Goal: Task Accomplishment & Management: Use online tool/utility

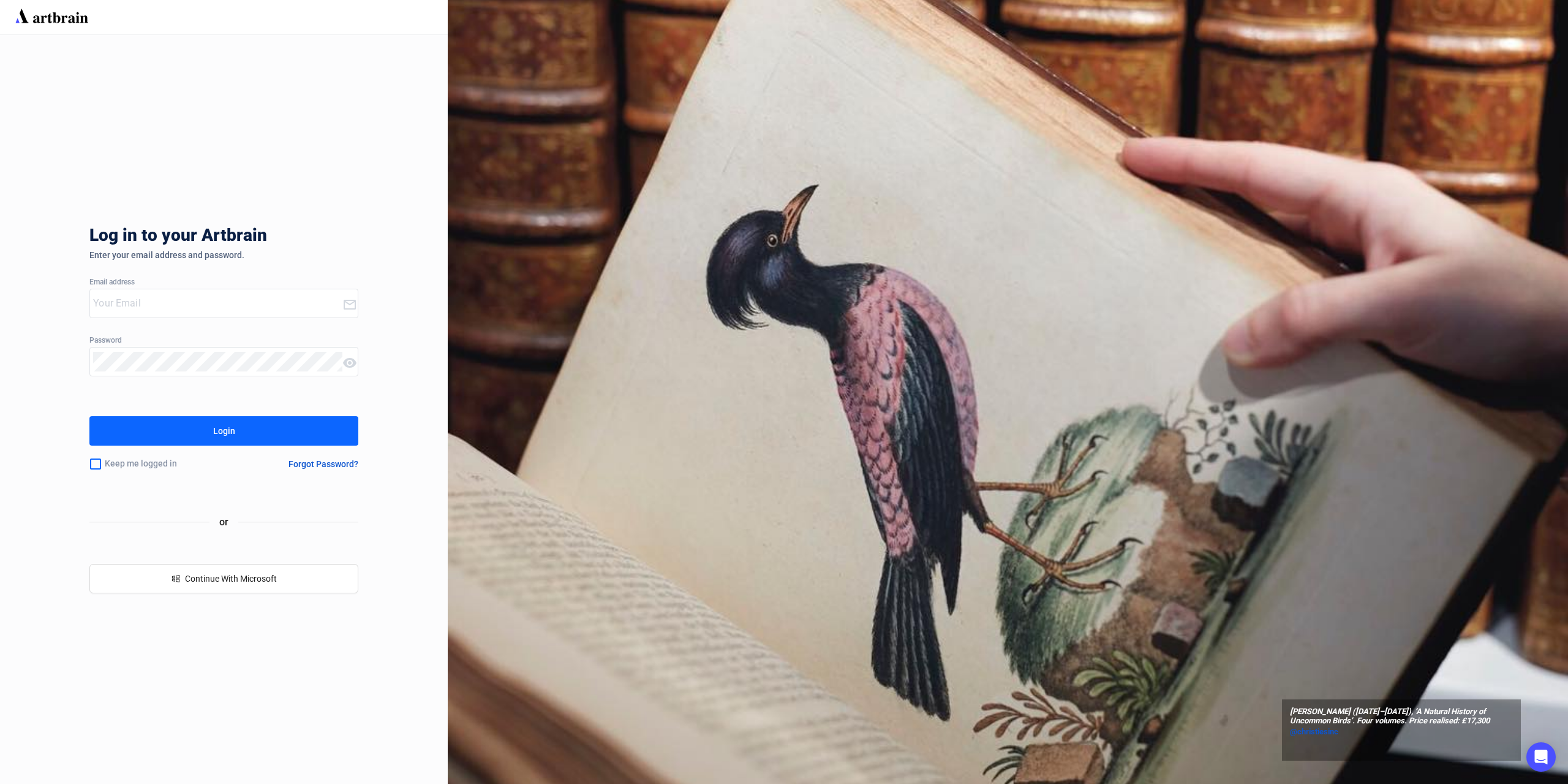
type input "[PERSON_NAME][EMAIL_ADDRESS][DOMAIN_NAME]"
click at [308, 431] on button "Login" at bounding box center [223, 431] width 269 height 30
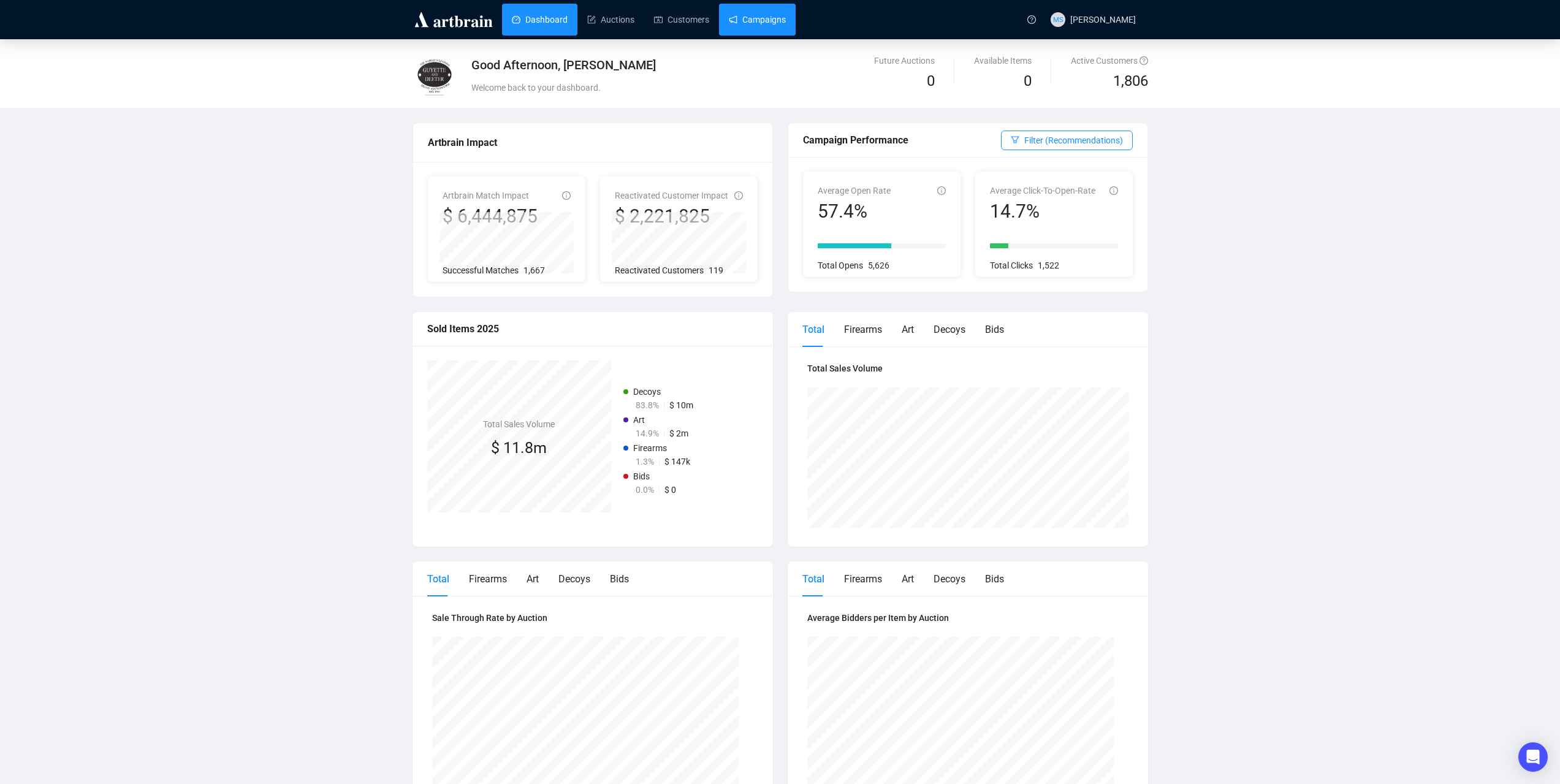
click at [753, 28] on link "Campaigns" at bounding box center [757, 19] width 57 height 32
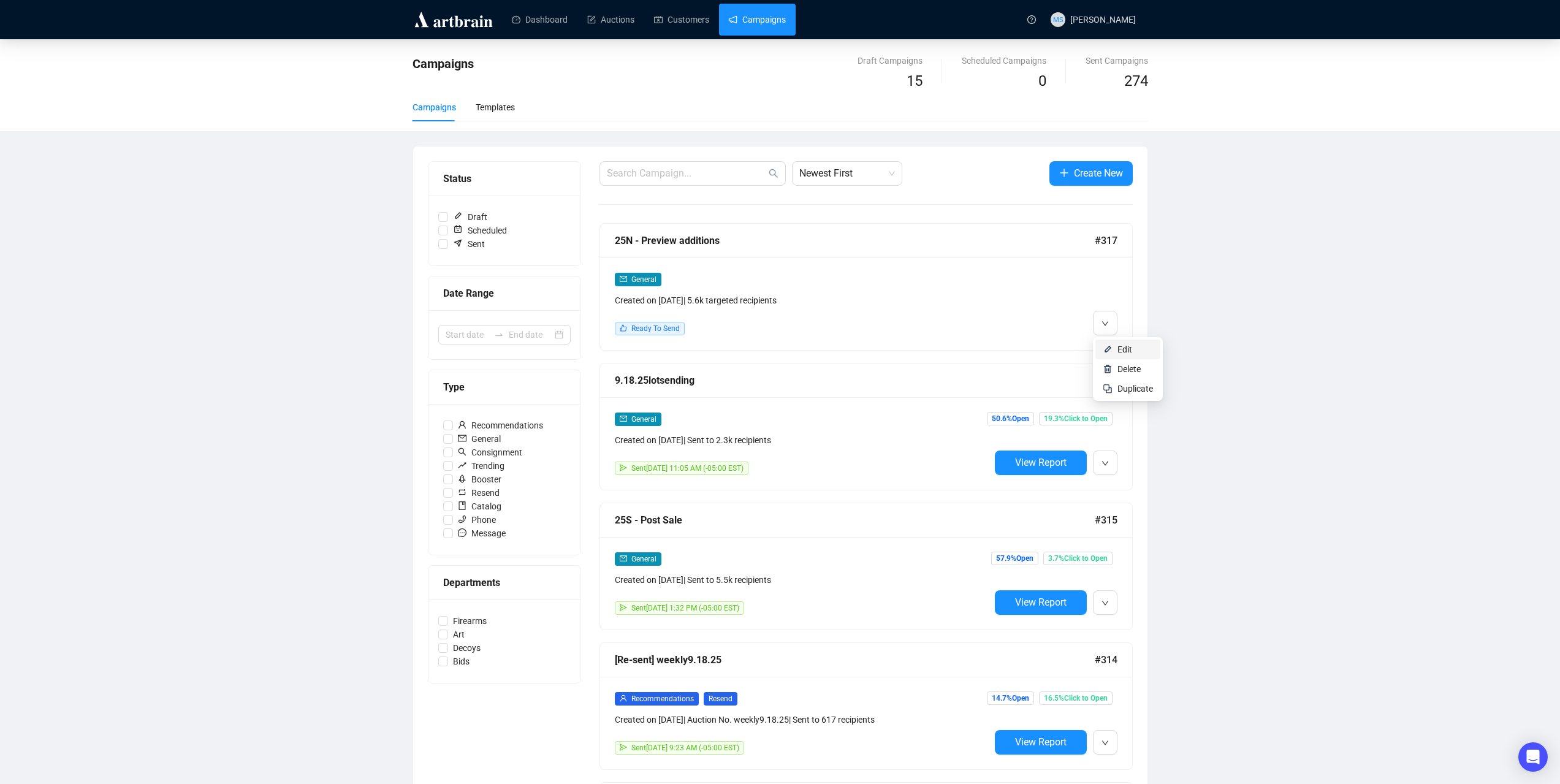
click at [1113, 345] on li "Edit" at bounding box center [1128, 349] width 65 height 19
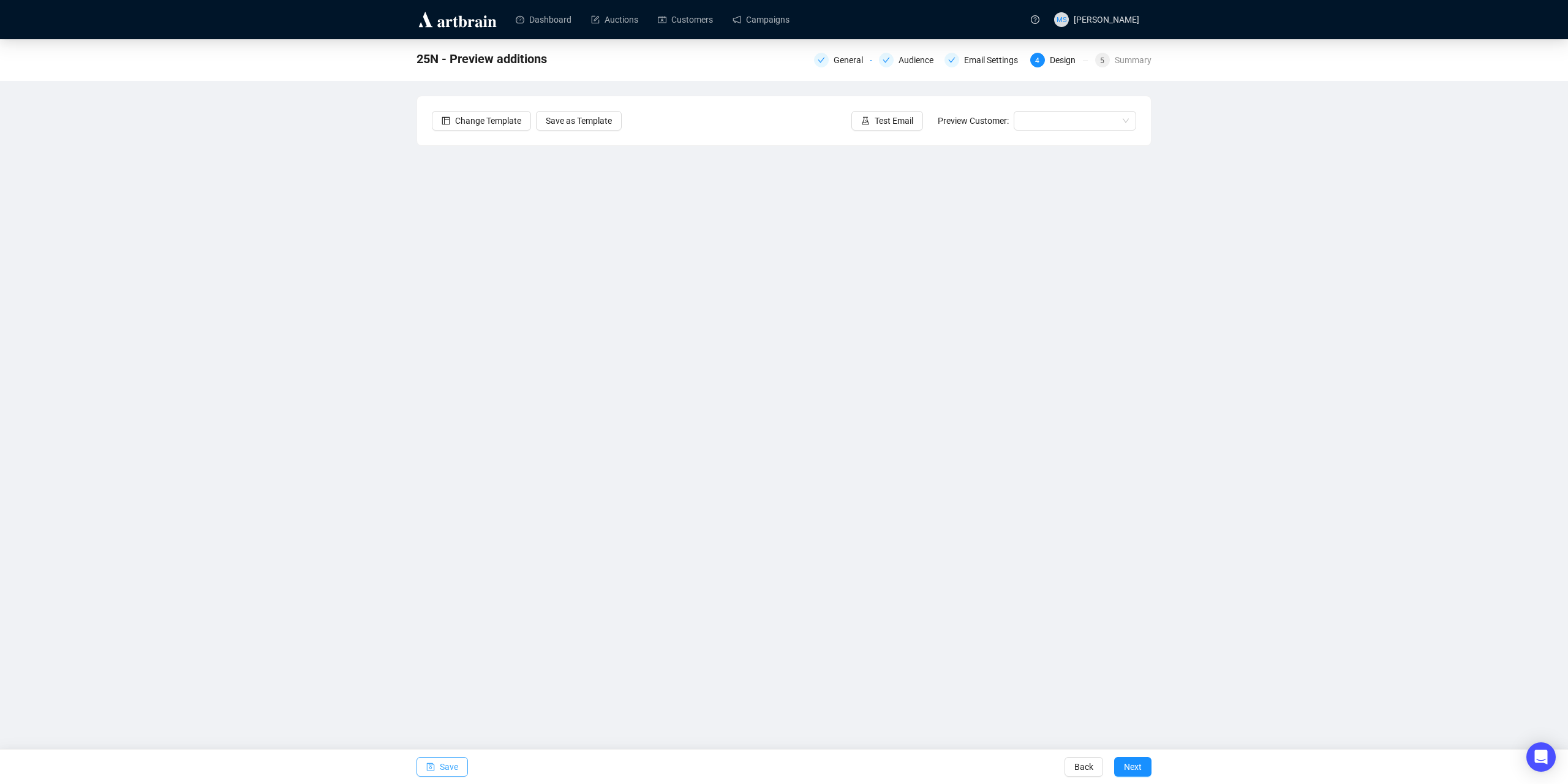
click at [436, 771] on button "Save" at bounding box center [442, 766] width 51 height 19
click at [1130, 765] on span "Next" at bounding box center [1133, 767] width 18 height 35
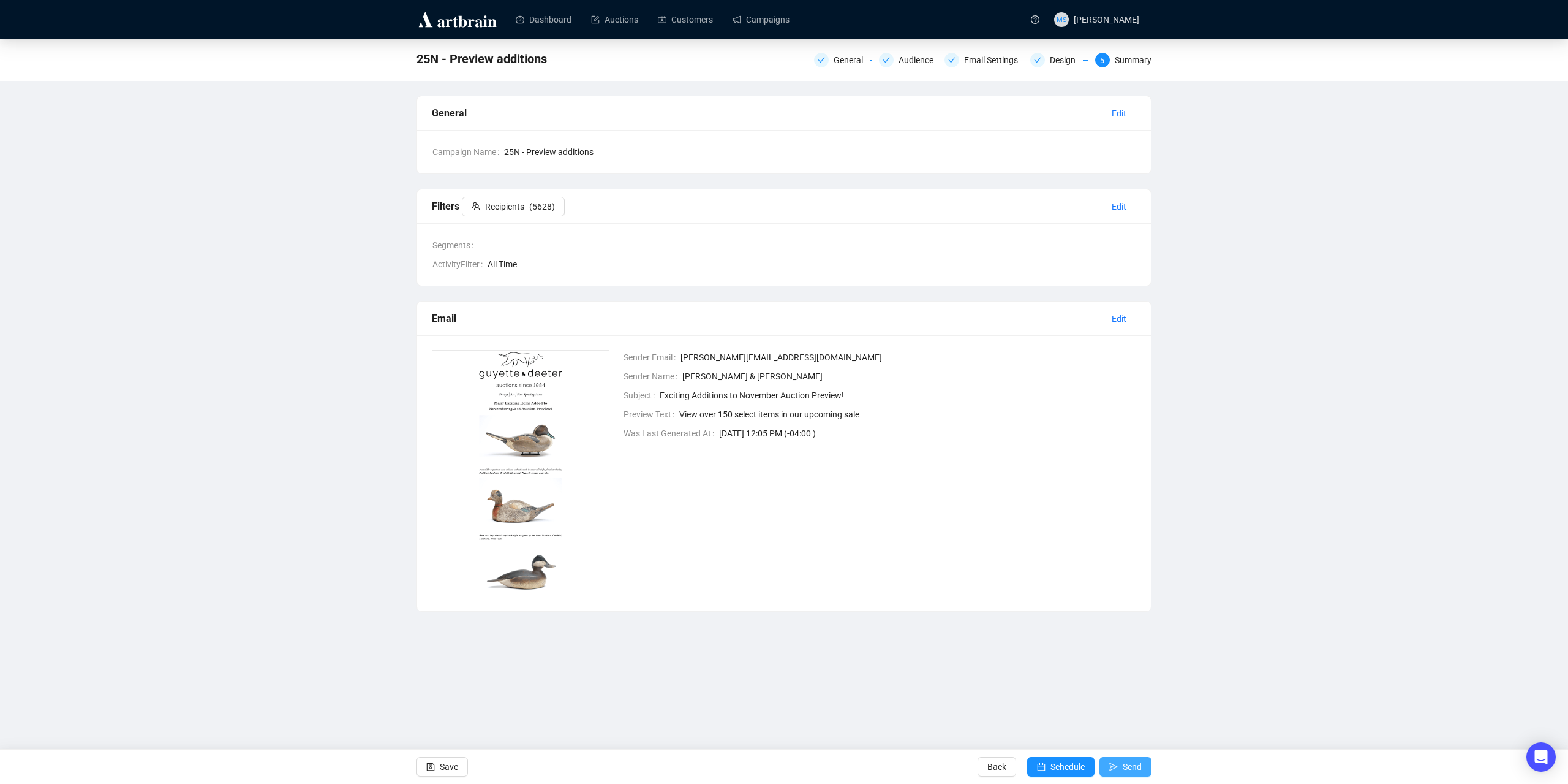
click at [1132, 762] on span "Send" at bounding box center [1133, 767] width 19 height 35
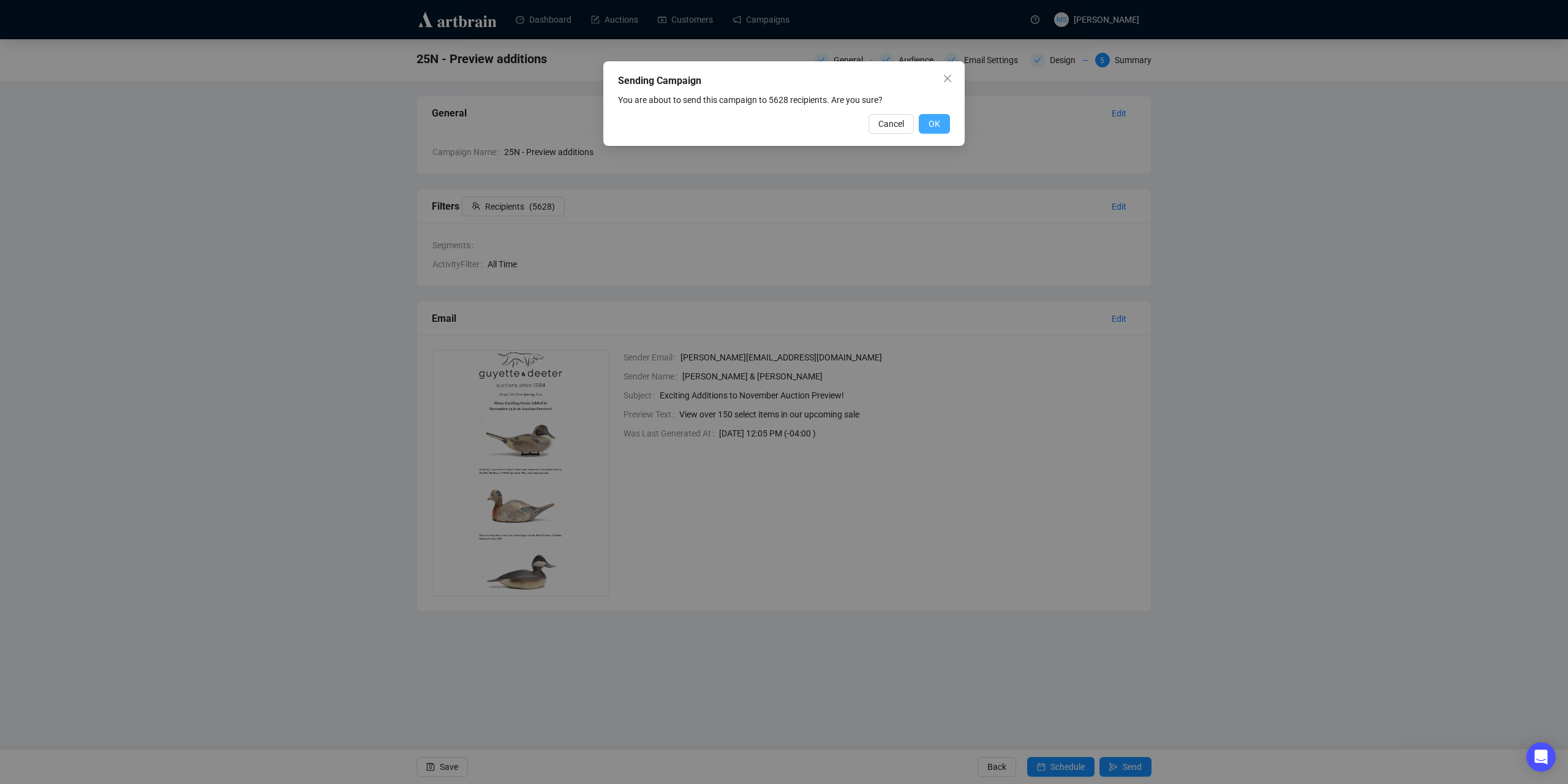
click at [931, 121] on span "OK" at bounding box center [934, 123] width 12 height 14
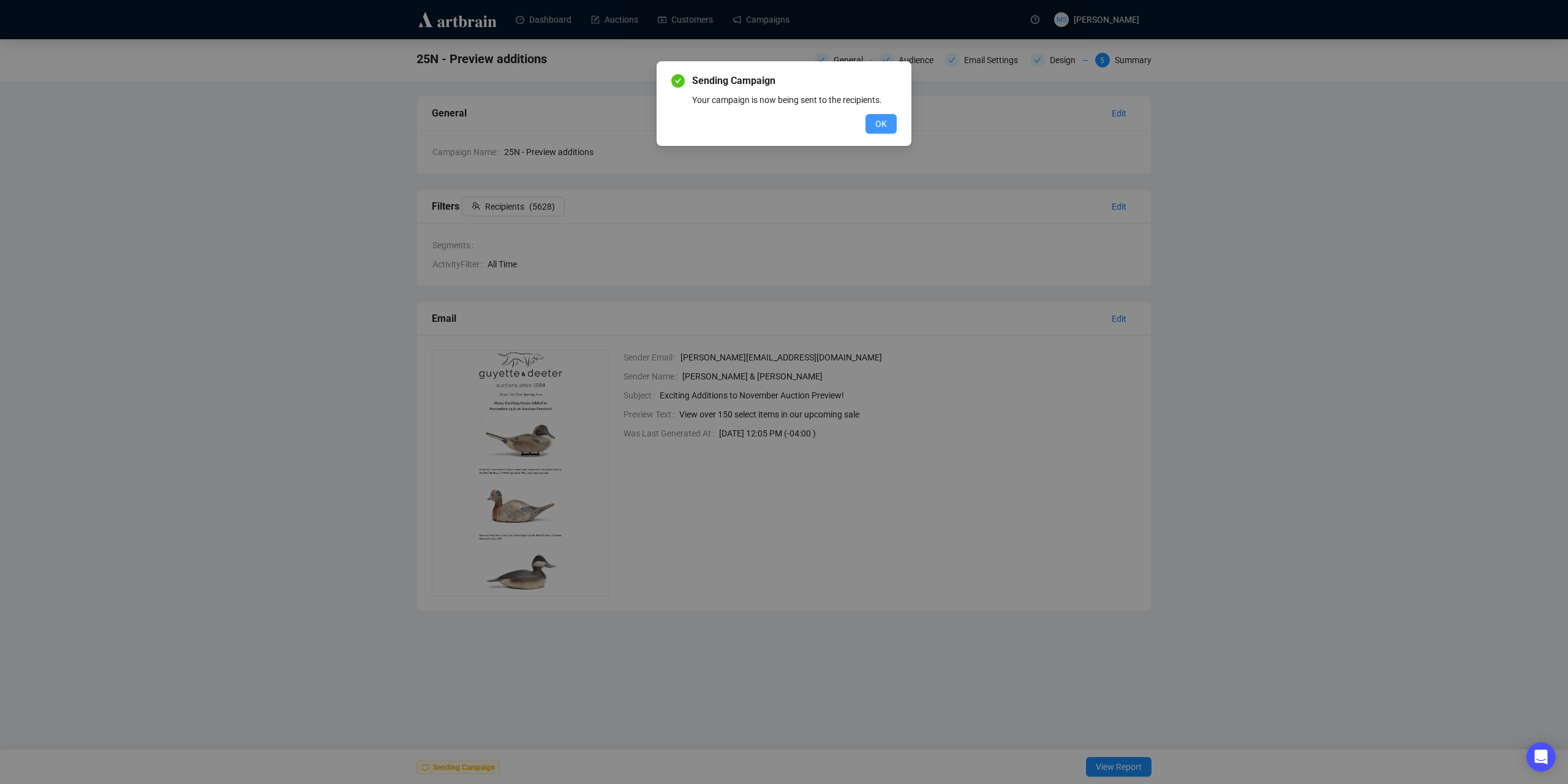
click at [882, 131] on button "OK" at bounding box center [881, 123] width 31 height 19
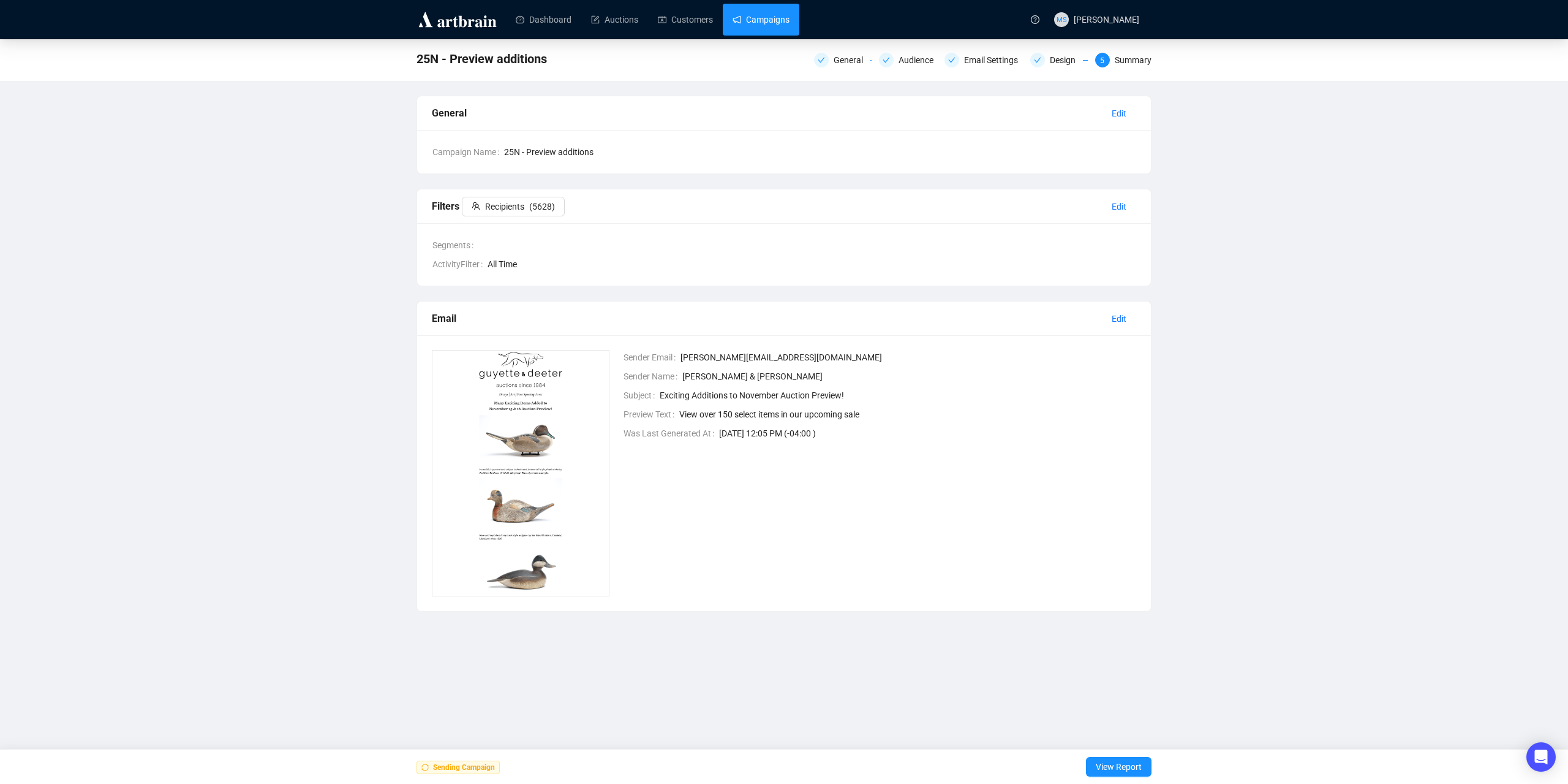
click at [745, 28] on link "Campaigns" at bounding box center [761, 19] width 57 height 32
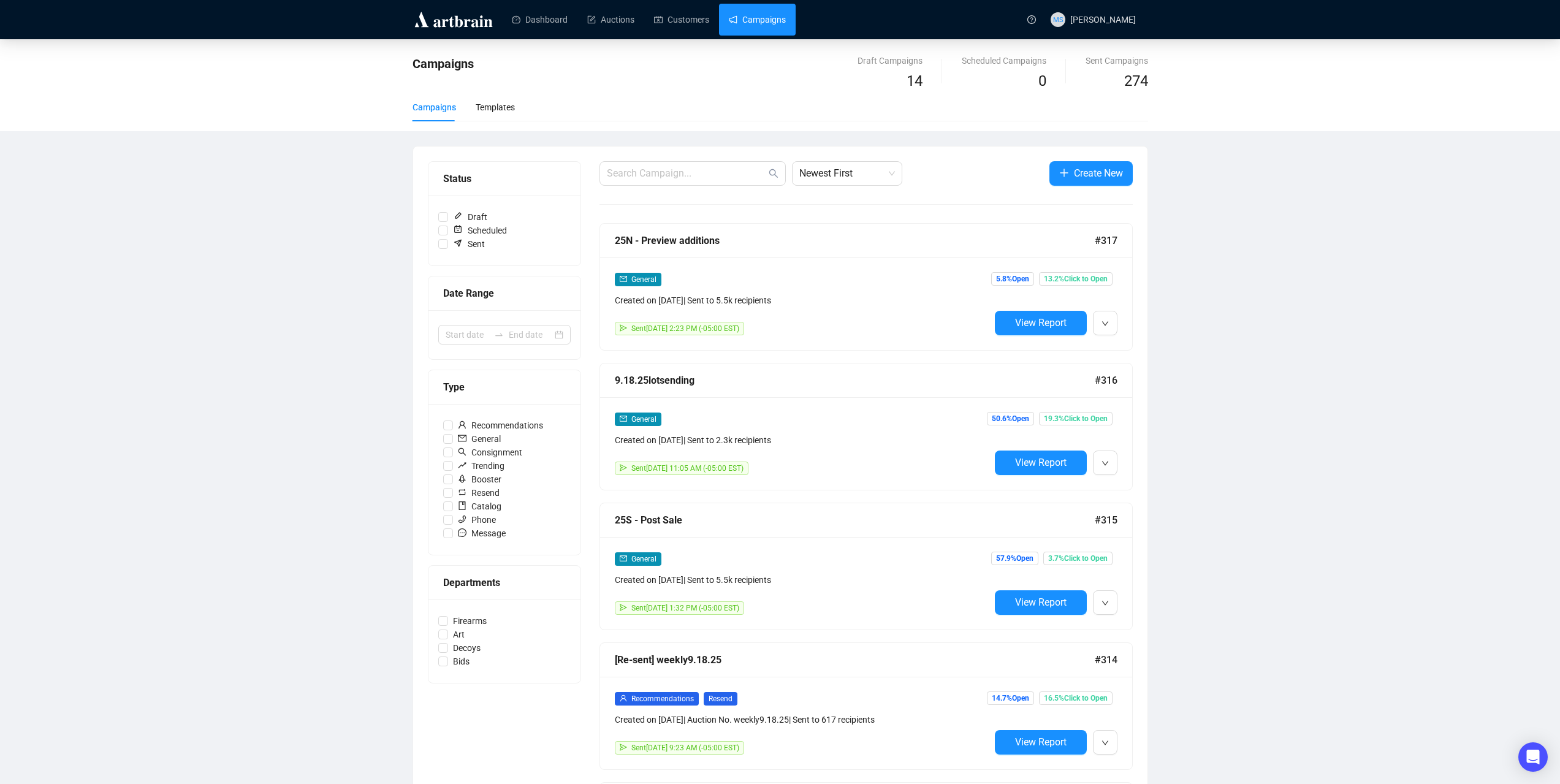
click at [1436, 291] on div "Campaigns Draft Campaigns 14 Scheduled Campaigns 0 Sent Campaigns 274 Campaigns…" at bounding box center [780, 713] width 1560 height 1349
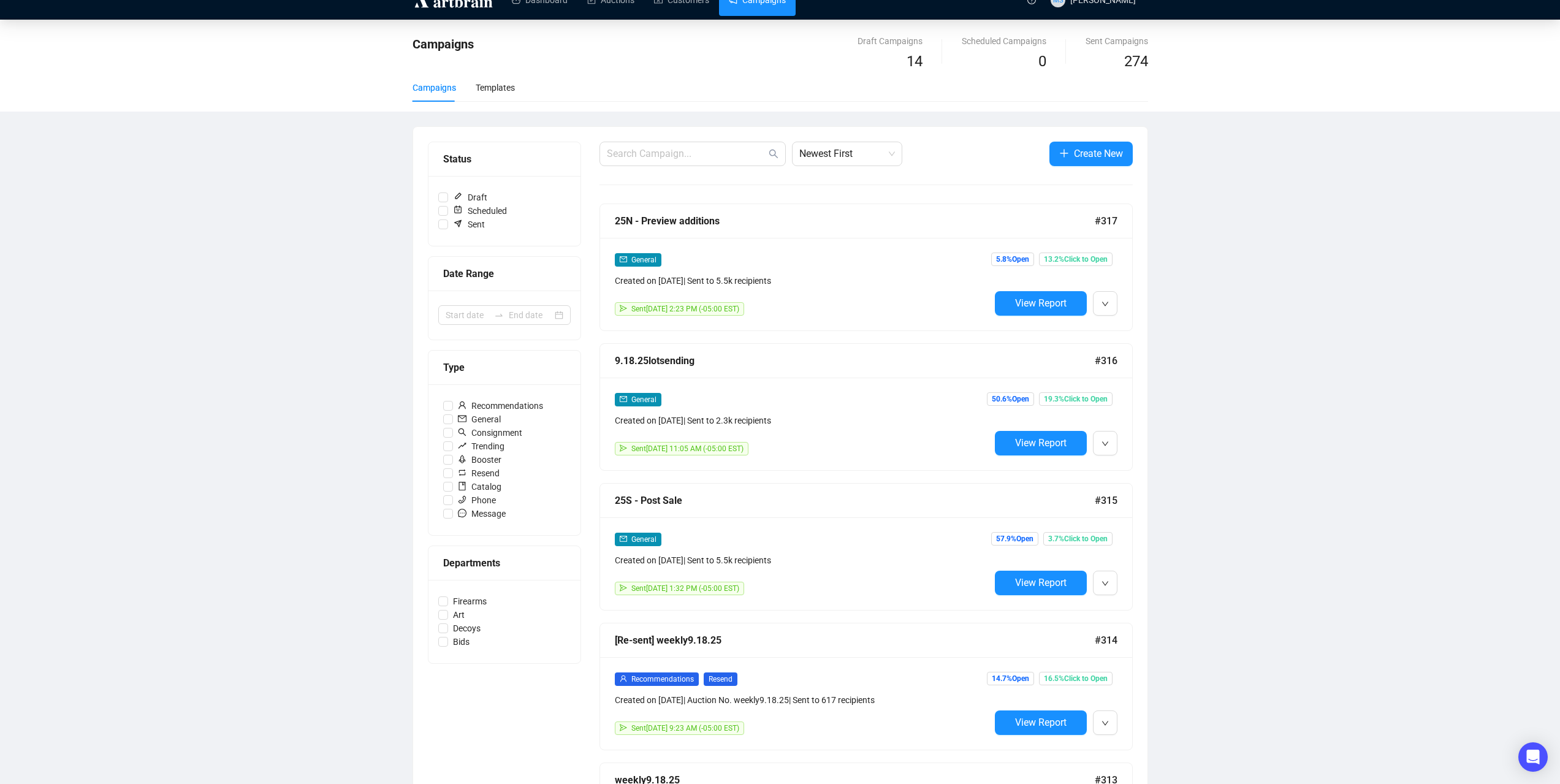
scroll to position [82, 0]
